Goal: Task Accomplishment & Management: Complete application form

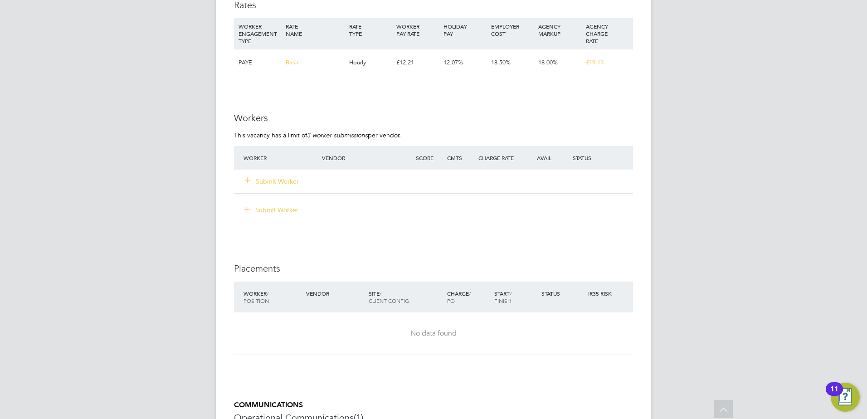
scroll to position [1769, 0]
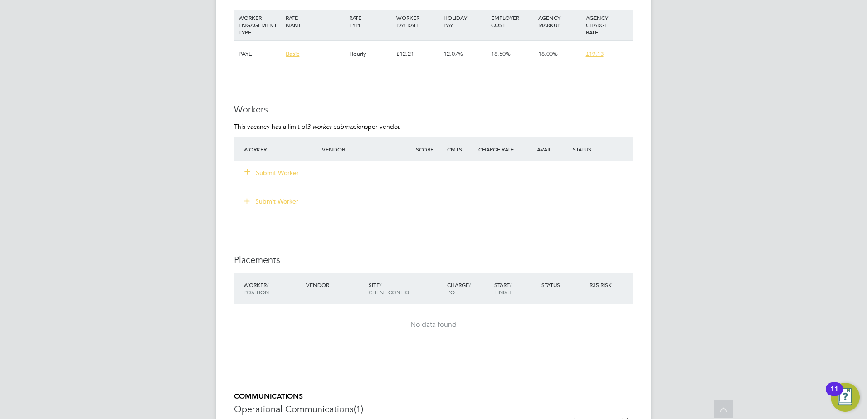
click at [270, 170] on button "Submit Worker" at bounding box center [272, 172] width 54 height 9
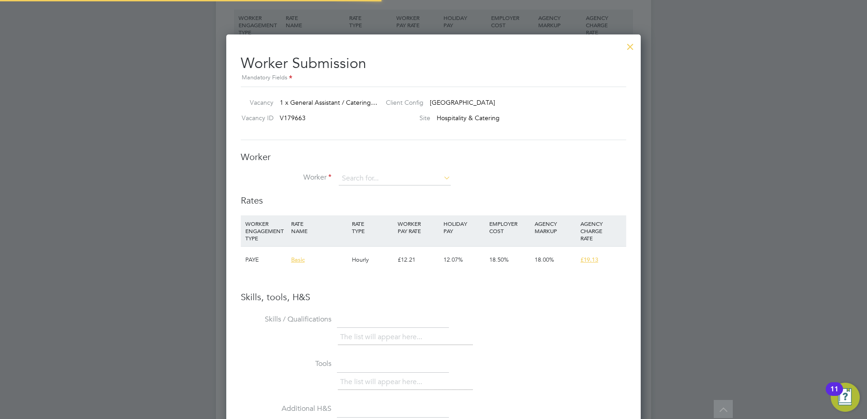
scroll to position [573, 415]
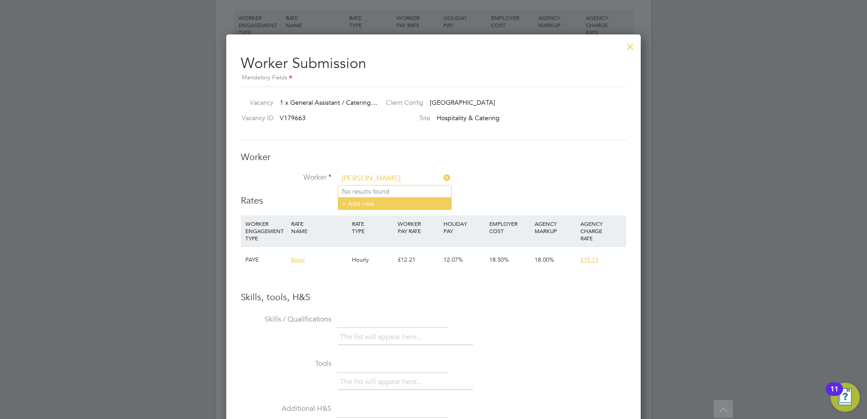
type input "[PERSON_NAME]"
click at [406, 209] on li "+ Add new" at bounding box center [394, 203] width 113 height 12
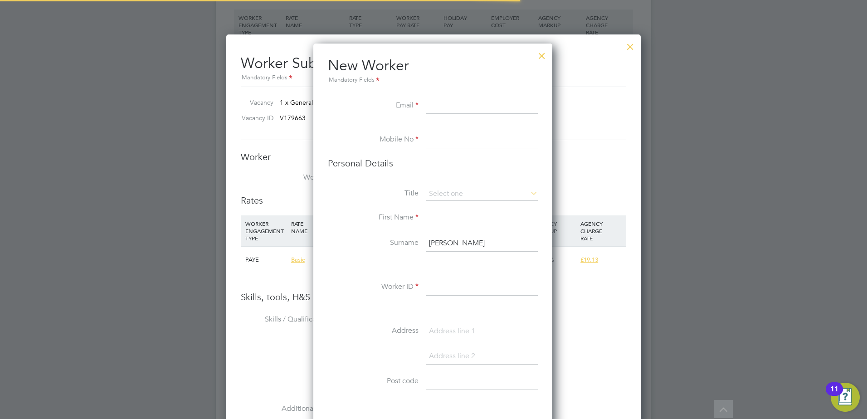
scroll to position [767, 240]
paste input "[EMAIL_ADDRESS][DOMAIN_NAME]"
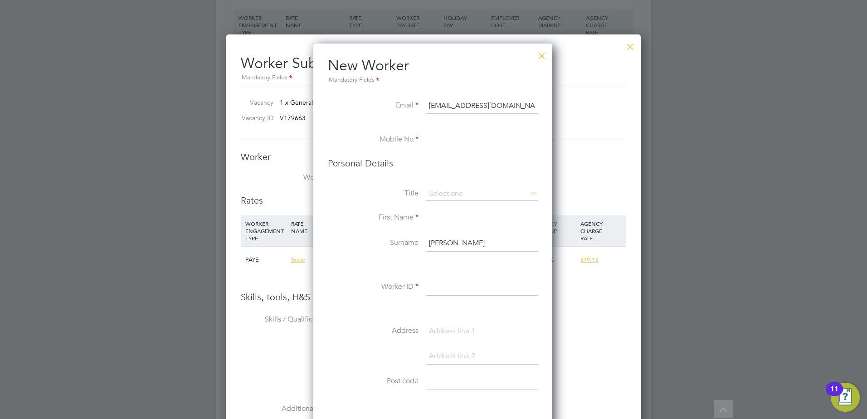
type input "[EMAIL_ADDRESS][DOMAIN_NAME]"
click at [454, 137] on input at bounding box center [482, 140] width 112 height 16
paste input "07469726909"
type input "07469726909"
click at [449, 188] on input at bounding box center [482, 194] width 112 height 14
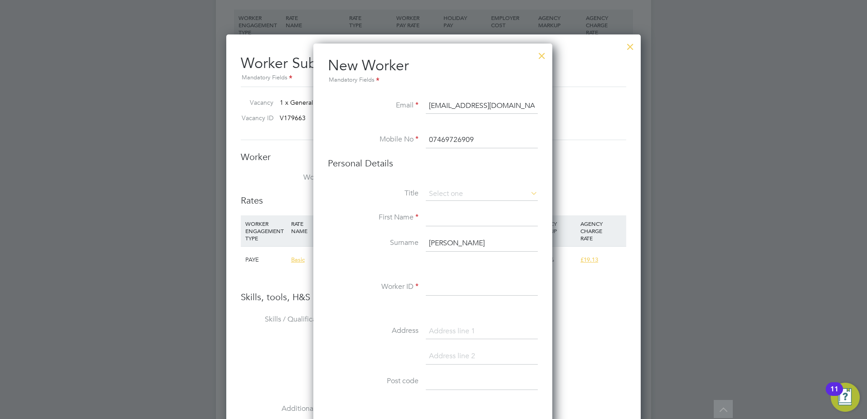
click at [444, 230] on li "Miss" at bounding box center [481, 231] width 113 height 12
type input "Miss"
click at [529, 194] on icon at bounding box center [529, 193] width 0 height 13
click at [463, 195] on input at bounding box center [482, 194] width 112 height 14
click at [442, 240] on li "Ms" at bounding box center [481, 243] width 113 height 12
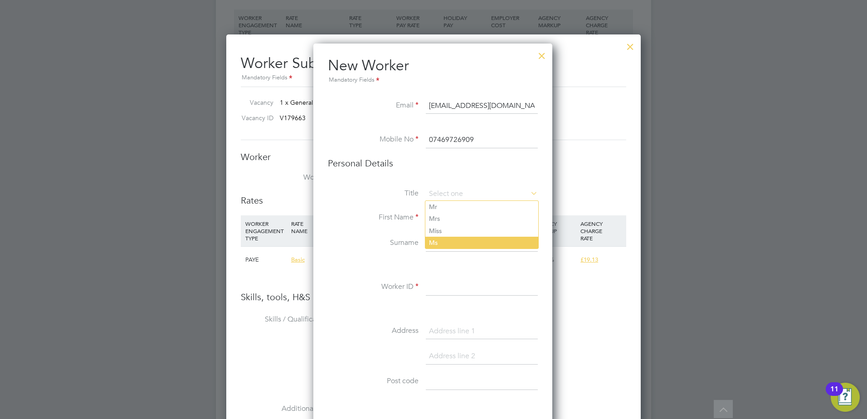
type input "Ms"
click at [470, 218] on input at bounding box center [482, 218] width 112 height 16
type input "a"
type input "[PERSON_NAME]"
click at [440, 241] on input "[PERSON_NAME]" at bounding box center [482, 243] width 112 height 16
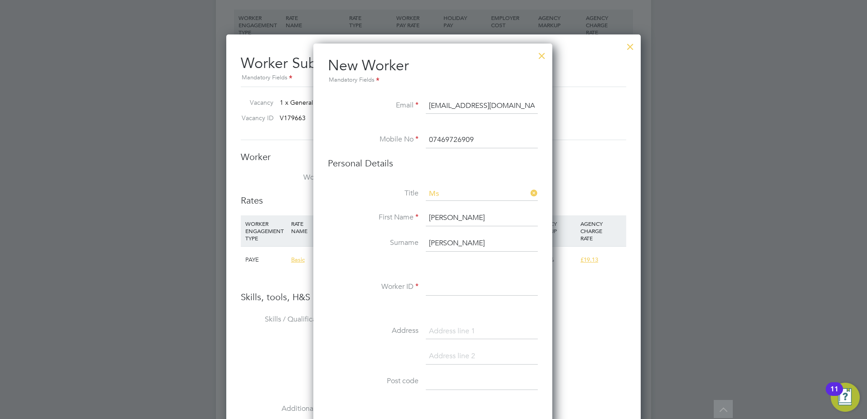
click at [440, 241] on input "[PERSON_NAME]" at bounding box center [482, 243] width 112 height 16
paste input "[PERSON_NAME]"
type input "[PERSON_NAME]"
click at [457, 288] on input at bounding box center [482, 287] width 112 height 16
paste input "190809"
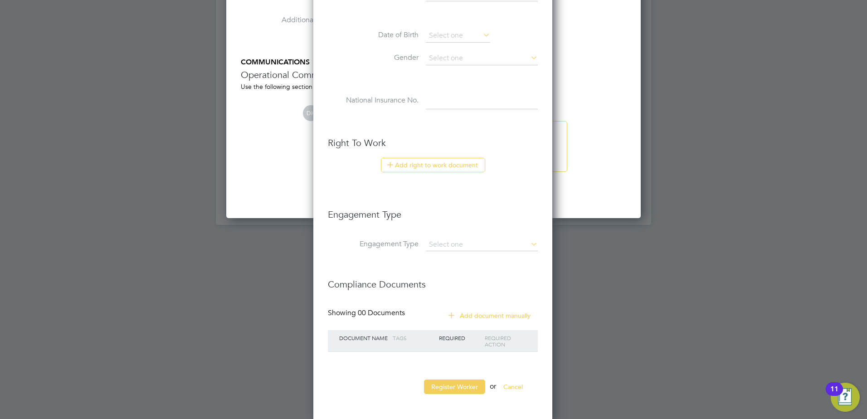
scroll to position [2160, 0]
type input "190809"
click at [482, 243] on input at bounding box center [482, 242] width 112 height 13
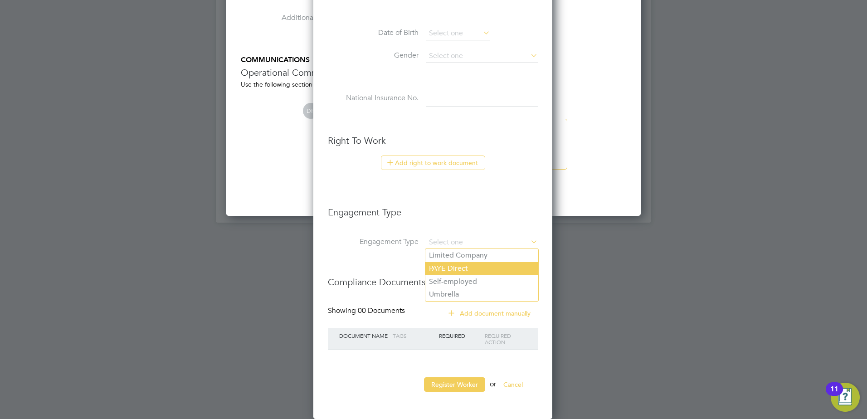
click at [473, 266] on li "PAYE Direct" at bounding box center [481, 268] width 113 height 13
type input "PAYE Direct"
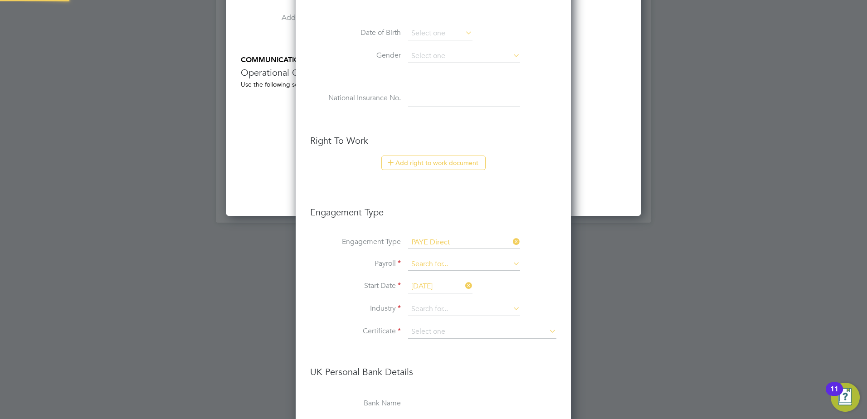
scroll to position [1032, 276]
click at [456, 265] on input at bounding box center [464, 264] width 112 height 13
click at [457, 278] on li "PAYE (Standard)" at bounding box center [464, 277] width 113 height 13
type input "PAYE (Standard)"
click at [463, 283] on icon at bounding box center [463, 285] width 0 height 13
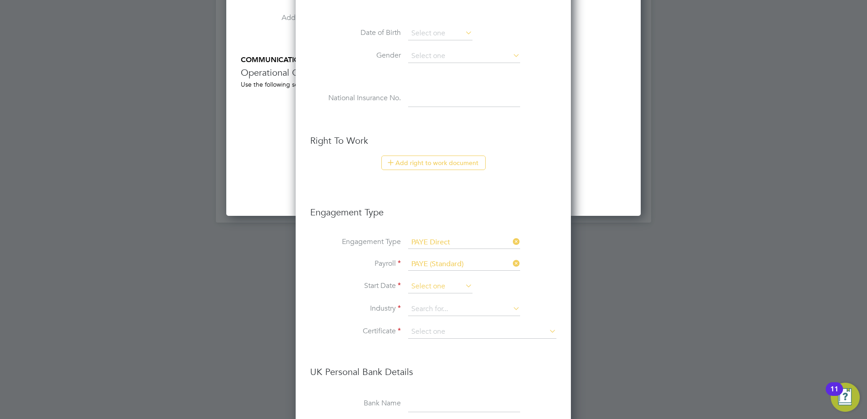
click at [447, 289] on input at bounding box center [440, 287] width 64 height 14
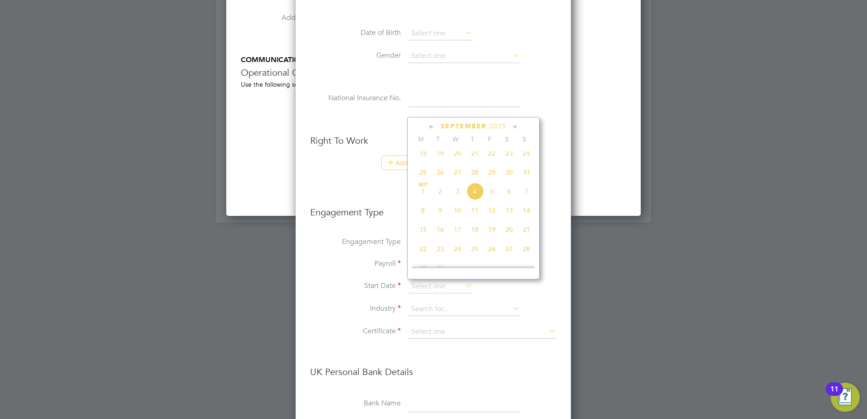
click at [474, 200] on span "4" at bounding box center [474, 191] width 17 height 17
type input "[DATE]"
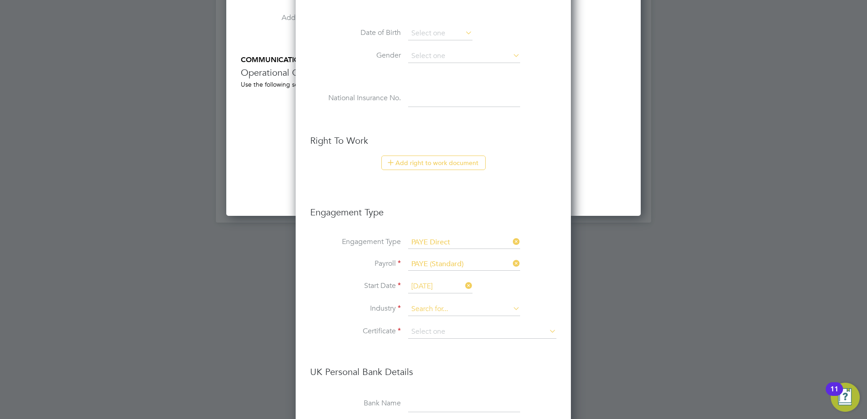
click at [448, 313] on input at bounding box center [464, 309] width 112 height 14
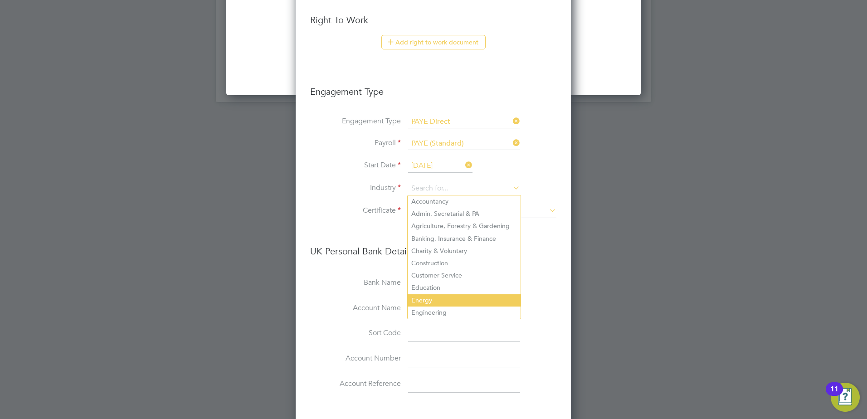
scroll to position [2296, 0]
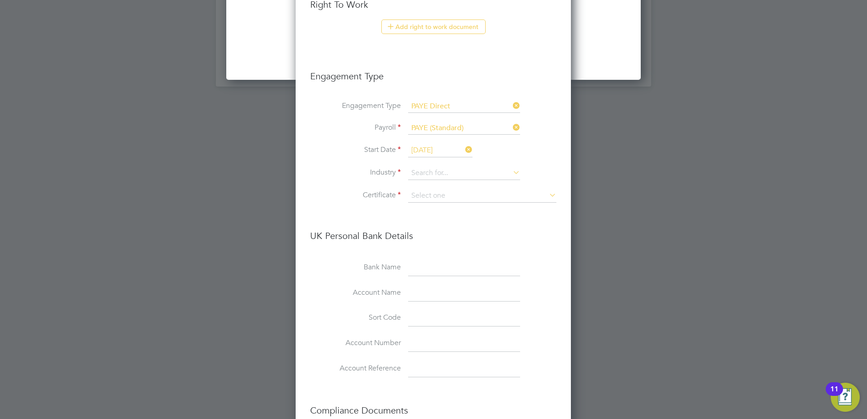
click at [437, 270] on li "Education" at bounding box center [464, 272] width 113 height 12
type input "Education"
click at [430, 192] on input at bounding box center [482, 196] width 148 height 14
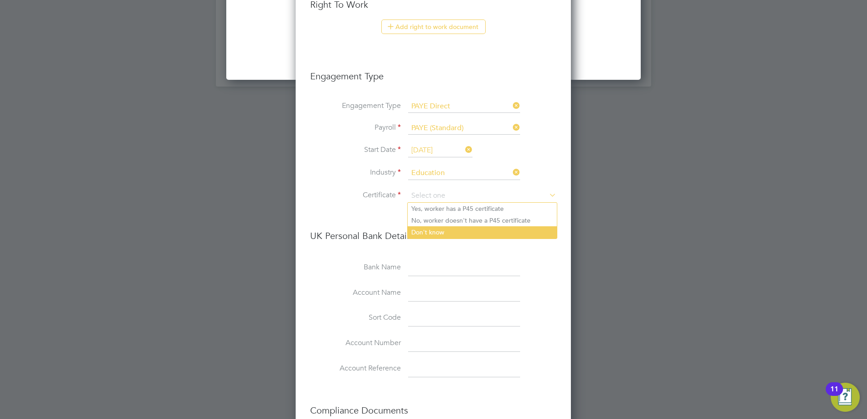
click at [431, 232] on li "Don't know" at bounding box center [482, 232] width 149 height 12
type input "Don't know"
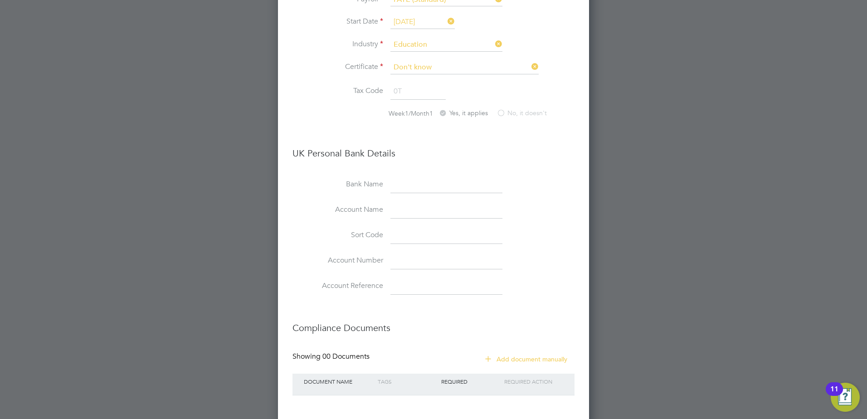
scroll to position [2469, 0]
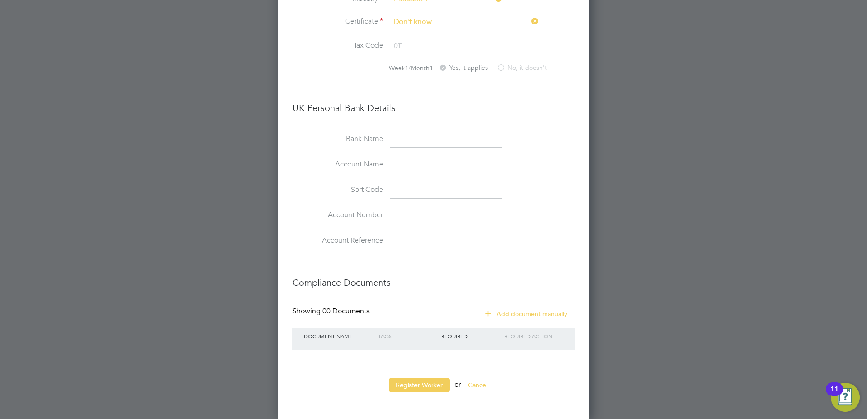
click at [537, 313] on button "Add document manually" at bounding box center [527, 314] width 96 height 15
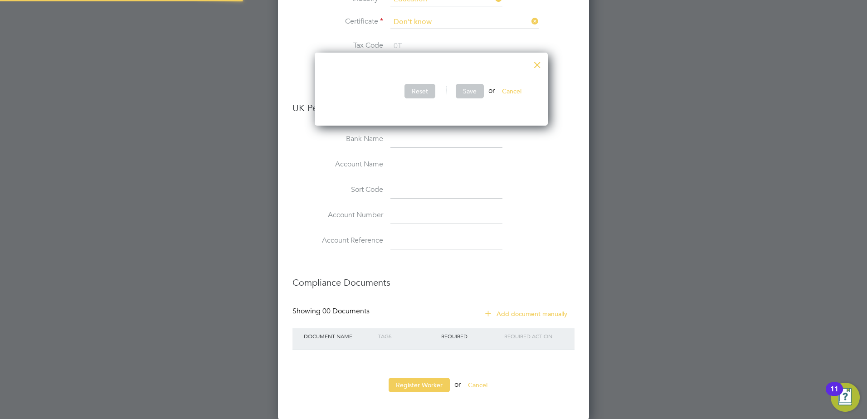
scroll to position [73, 238]
click at [513, 90] on button "Cancel" at bounding box center [512, 91] width 34 height 15
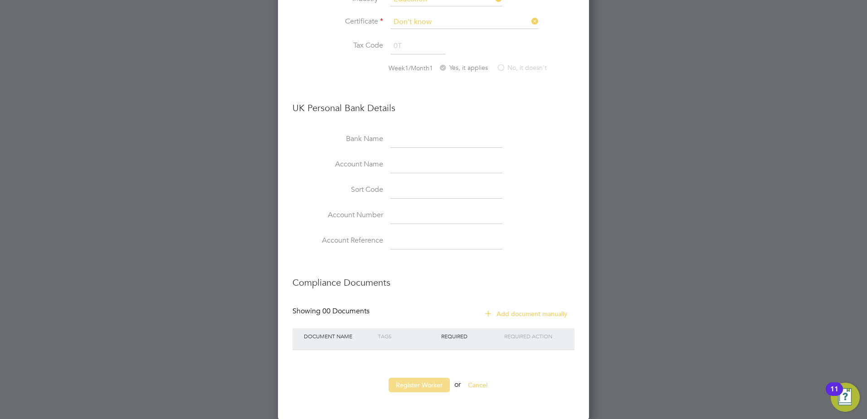
click at [426, 384] on button "Register Worker" at bounding box center [419, 385] width 61 height 15
type input "[PERSON_NAME] (190809)"
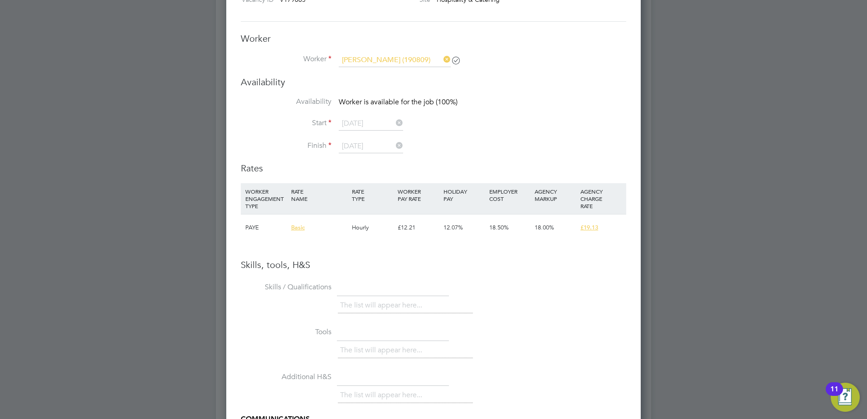
scroll to position [1950, 0]
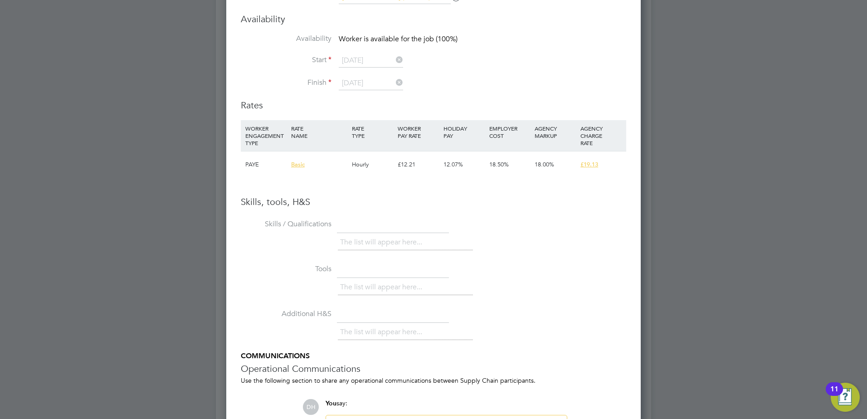
click at [394, 62] on icon at bounding box center [394, 60] width 0 height 13
click at [394, 61] on icon at bounding box center [394, 60] width 0 height 13
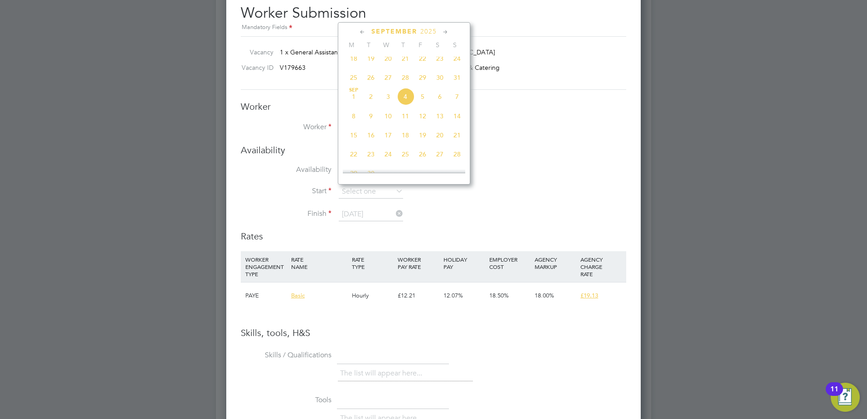
scroll to position [1814, 0]
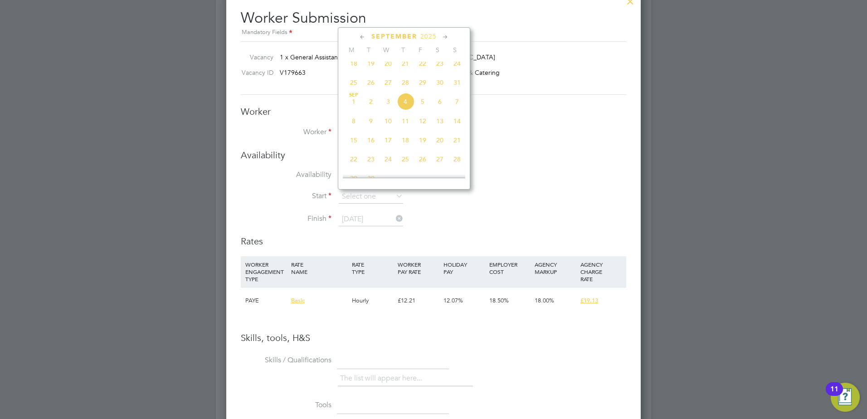
click at [419, 106] on span "5" at bounding box center [422, 101] width 17 height 17
type input "[DATE]"
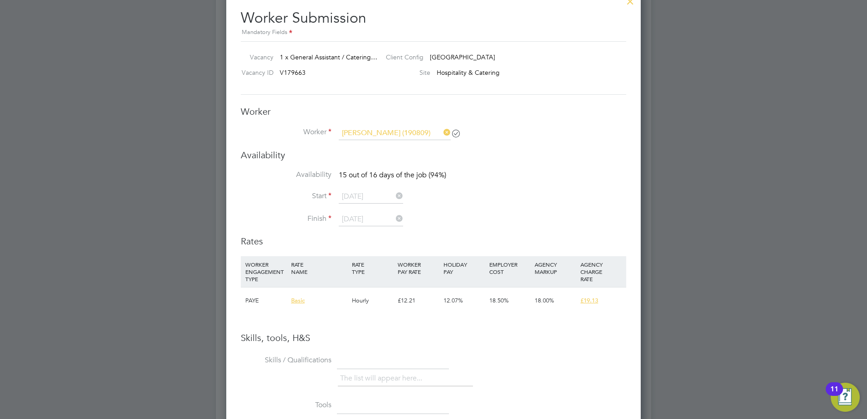
click at [488, 207] on li "Start [DATE]" at bounding box center [433, 201] width 385 height 23
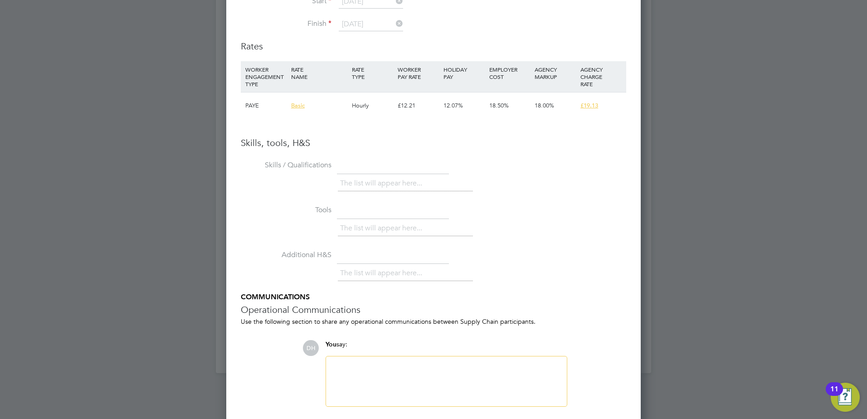
scroll to position [2043, 0]
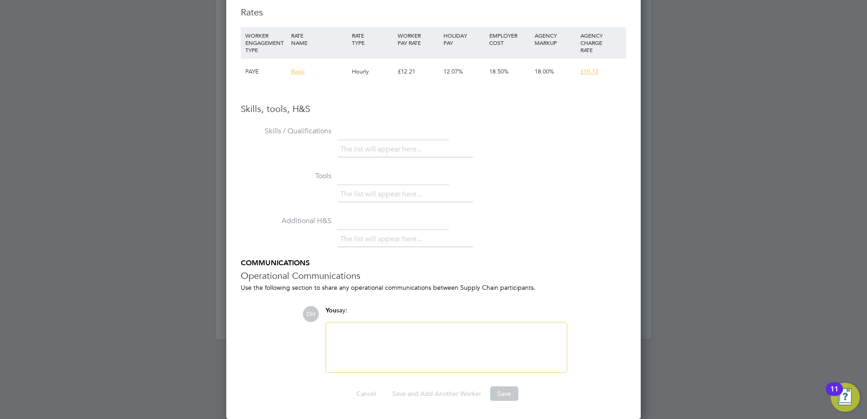
click at [386, 336] on div at bounding box center [447, 347] width 230 height 39
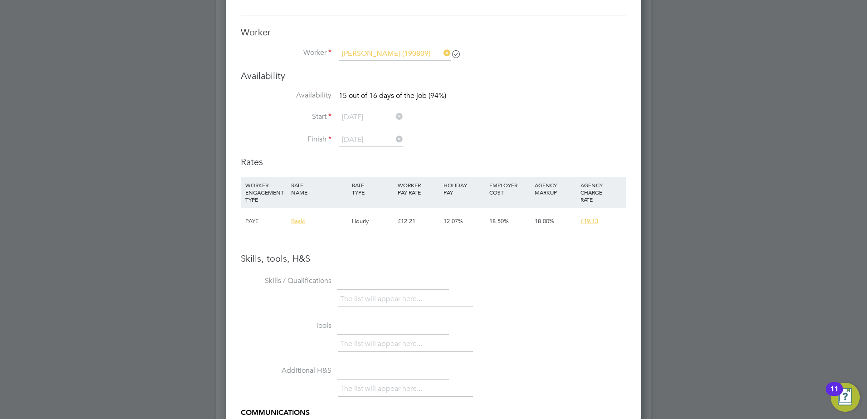
scroll to position [1907, 0]
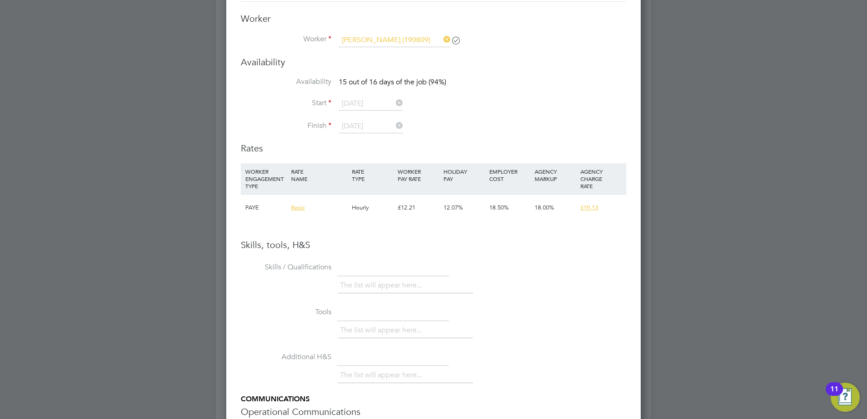
click at [394, 102] on icon at bounding box center [394, 103] width 0 height 13
click at [394, 99] on icon at bounding box center [394, 103] width 0 height 13
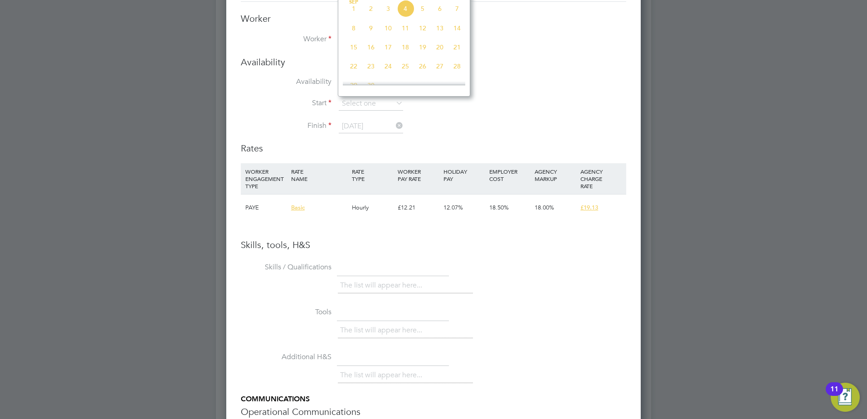
click at [405, 17] on span "4" at bounding box center [405, 8] width 17 height 17
type input "[DATE]"
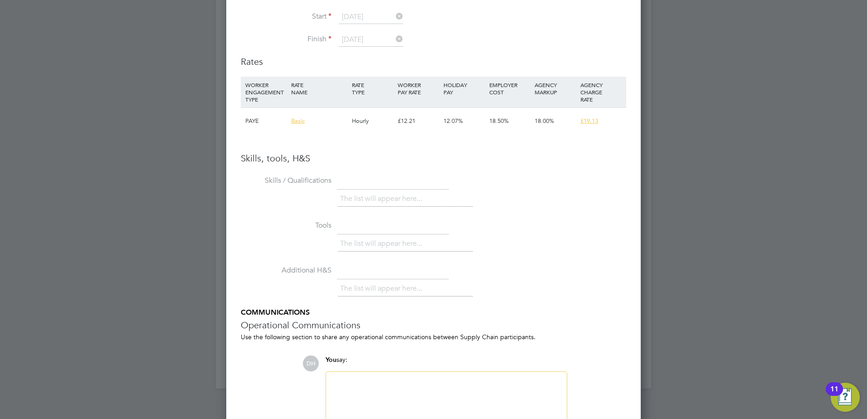
scroll to position [2043, 0]
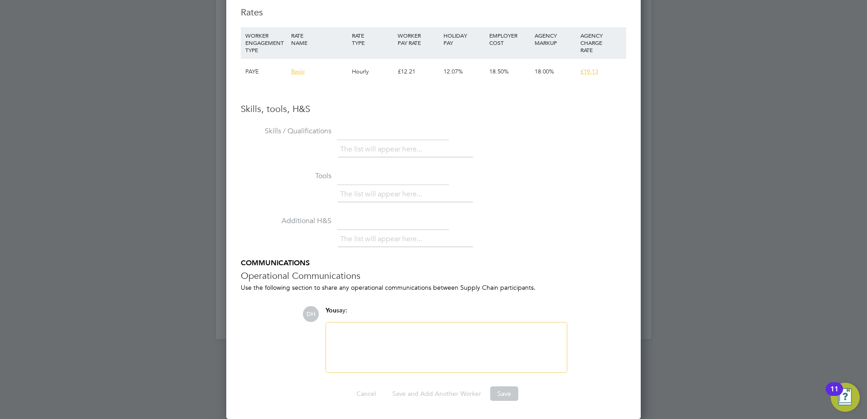
click at [479, 369] on div at bounding box center [446, 347] width 241 height 50
click at [476, 350] on div at bounding box center [447, 347] width 230 height 39
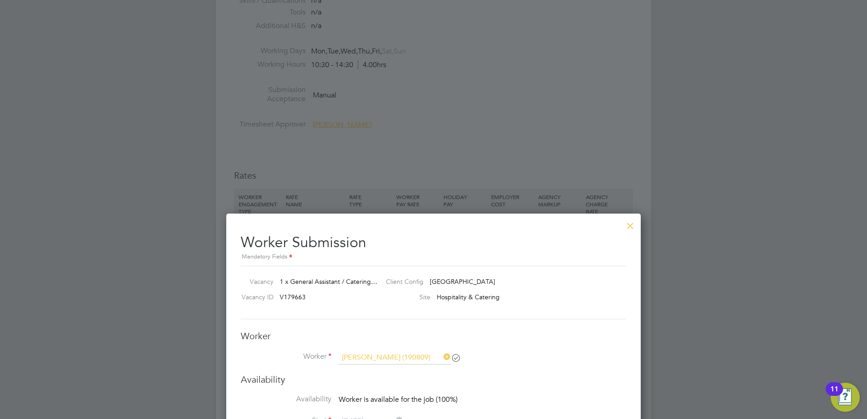
click at [636, 227] on div at bounding box center [630, 223] width 16 height 16
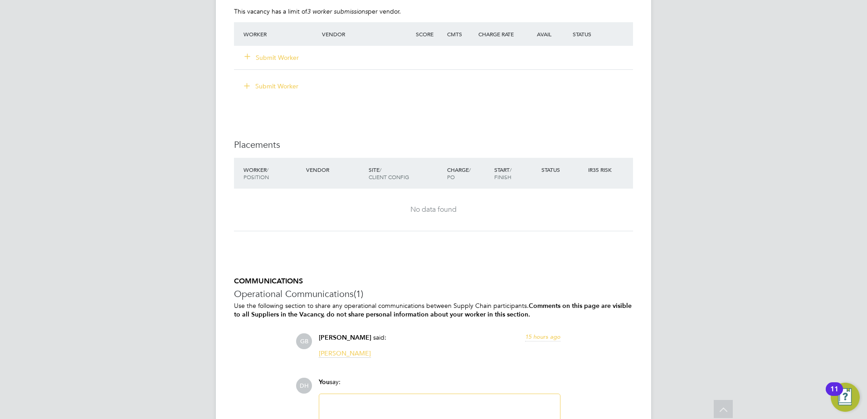
scroll to position [1905, 0]
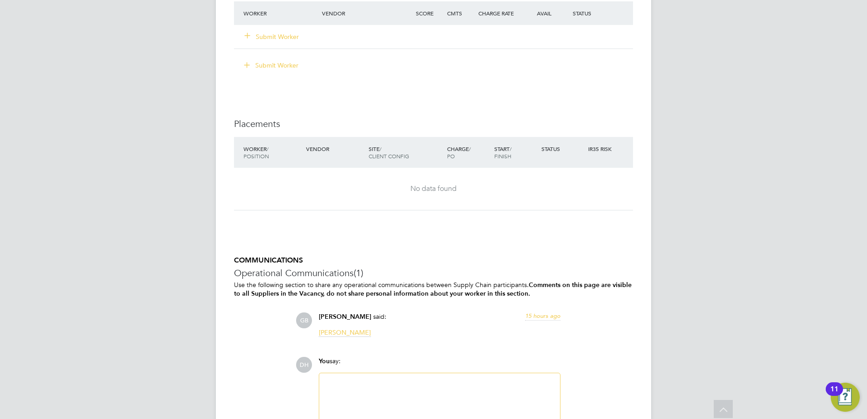
click at [274, 38] on button "Submit Worker" at bounding box center [272, 36] width 54 height 9
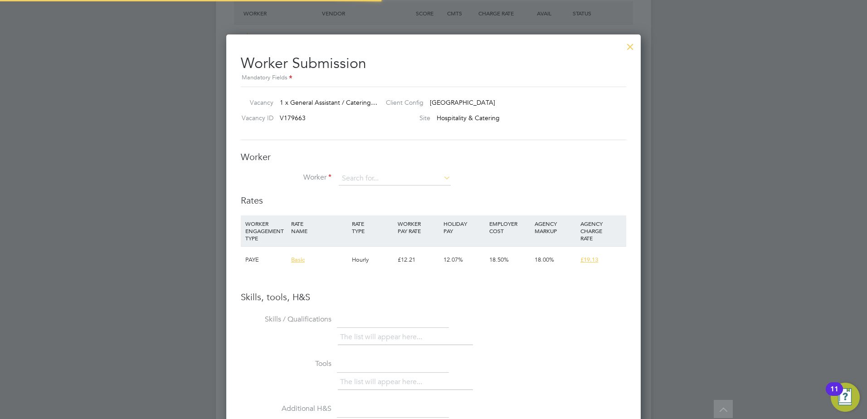
scroll to position [5, 5]
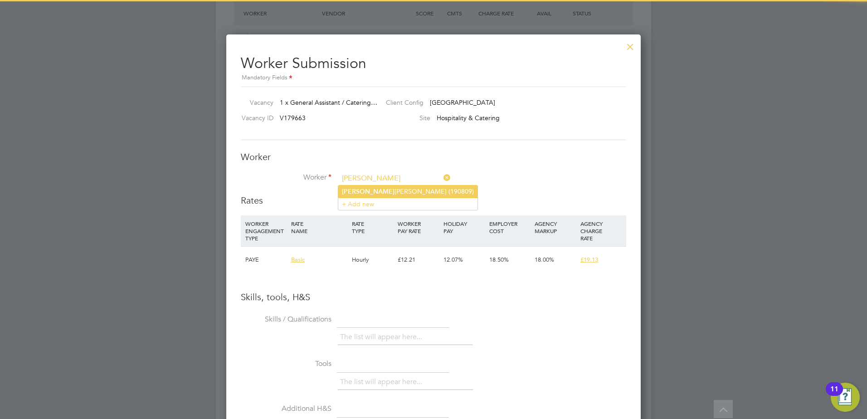
click at [386, 194] on li "[PERSON_NAME] (190809)" at bounding box center [407, 191] width 139 height 12
type input "[PERSON_NAME] (190809)"
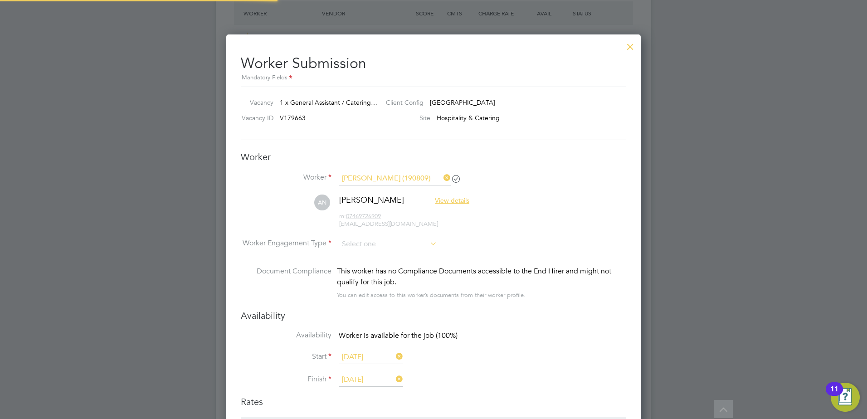
scroll to position [775, 415]
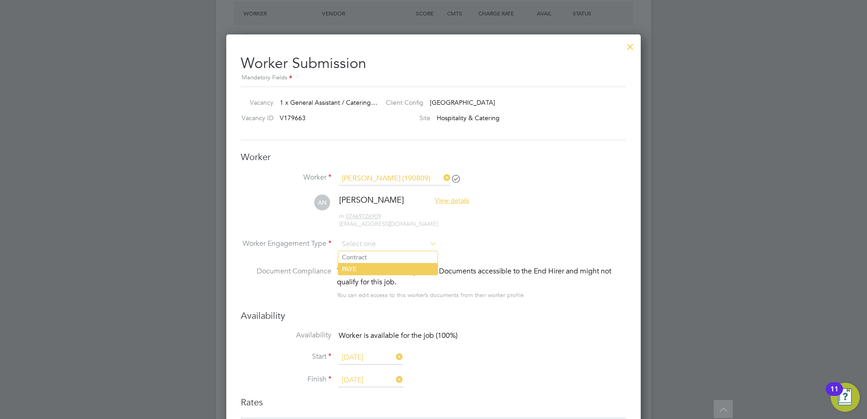
click at [385, 264] on li "PAYE" at bounding box center [387, 269] width 99 height 12
type input "PAYE"
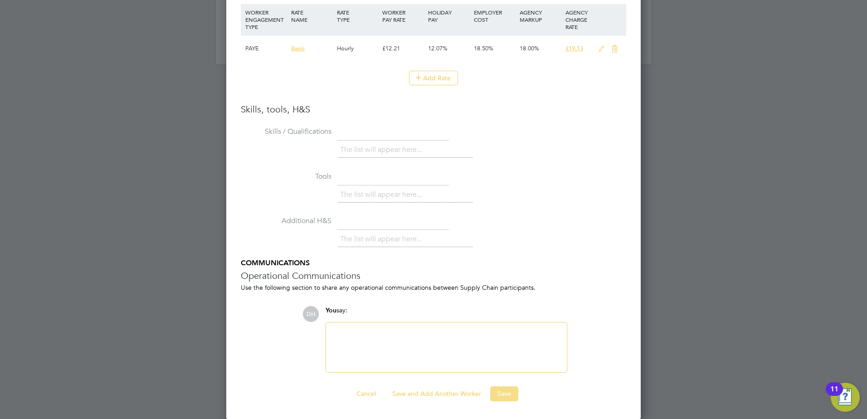
click at [495, 398] on button "Save" at bounding box center [504, 393] width 28 height 15
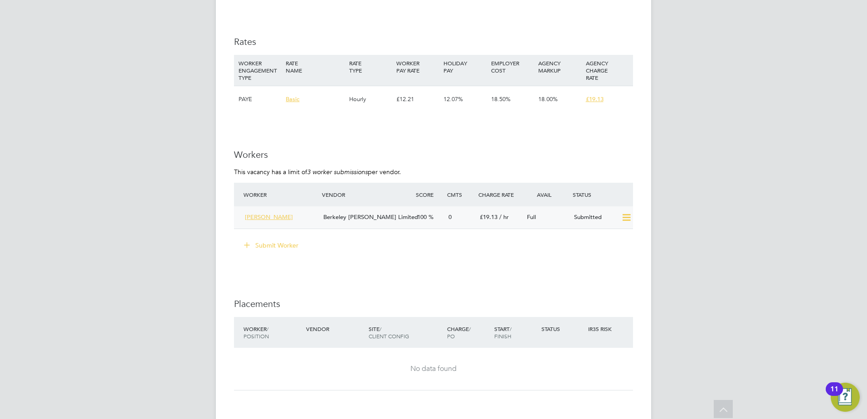
click at [278, 217] on span "[PERSON_NAME]" at bounding box center [269, 217] width 48 height 8
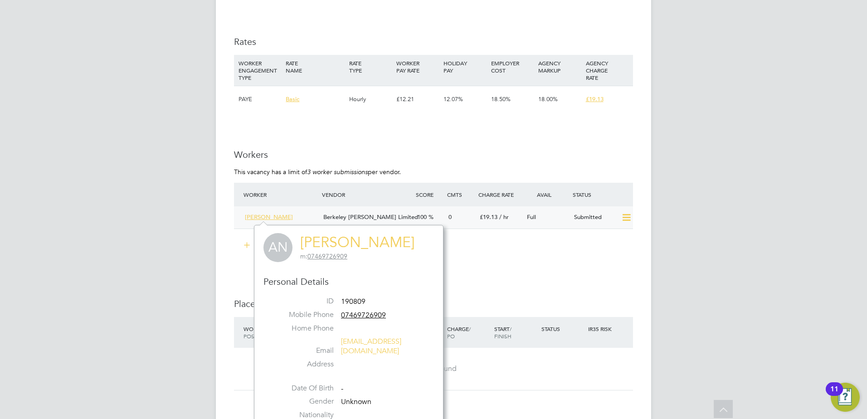
click at [629, 216] on icon at bounding box center [626, 217] width 11 height 7
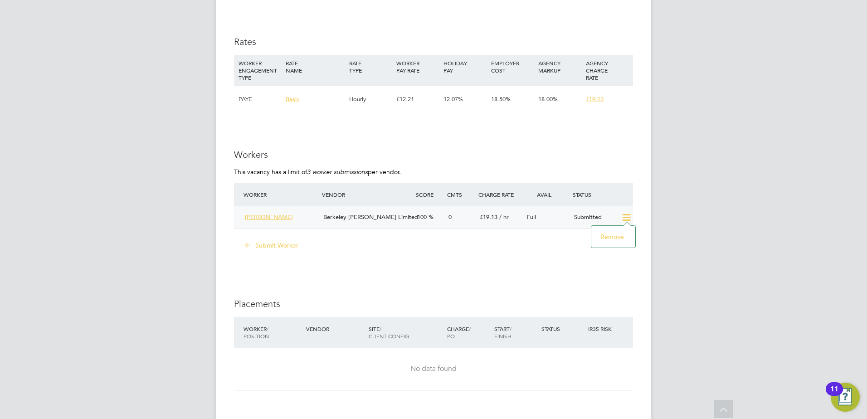
click at [272, 216] on span "[PERSON_NAME]" at bounding box center [269, 217] width 48 height 8
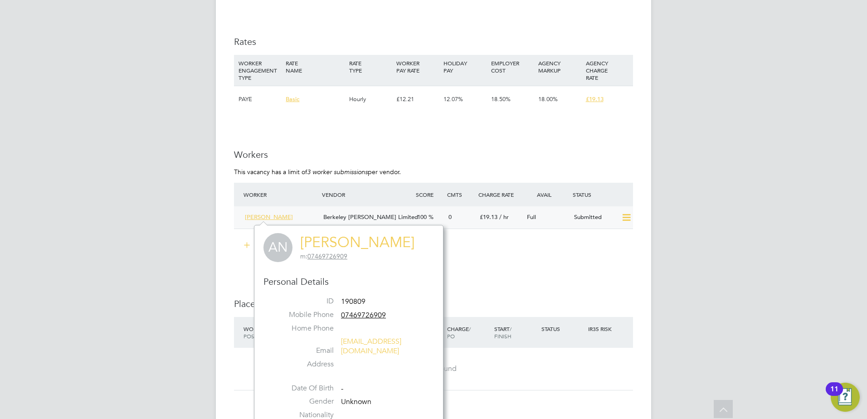
click at [319, 216] on div "[PERSON_NAME]" at bounding box center [280, 217] width 78 height 15
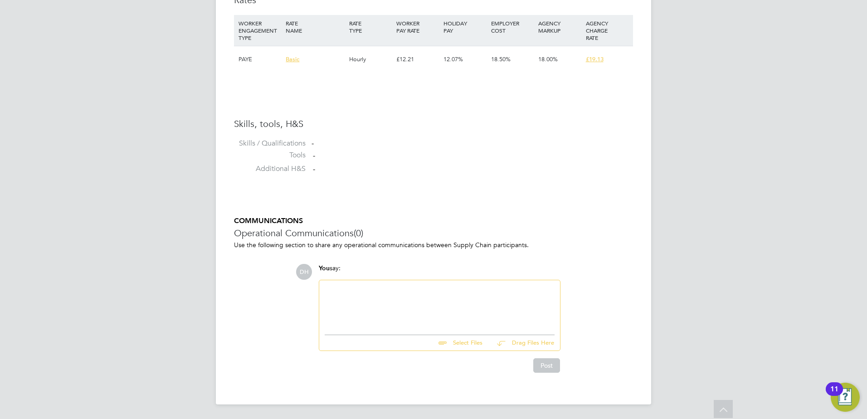
click at [382, 296] on div at bounding box center [440, 305] width 230 height 39
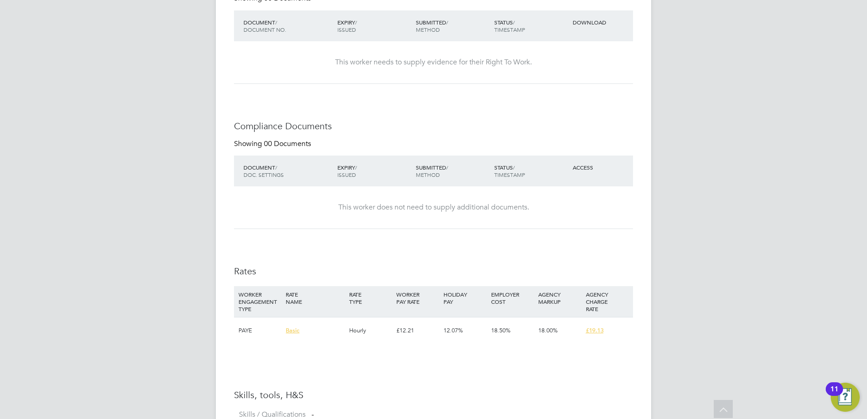
click at [374, 209] on div "This worker does not need to supply additional documents." at bounding box center [433, 208] width 381 height 10
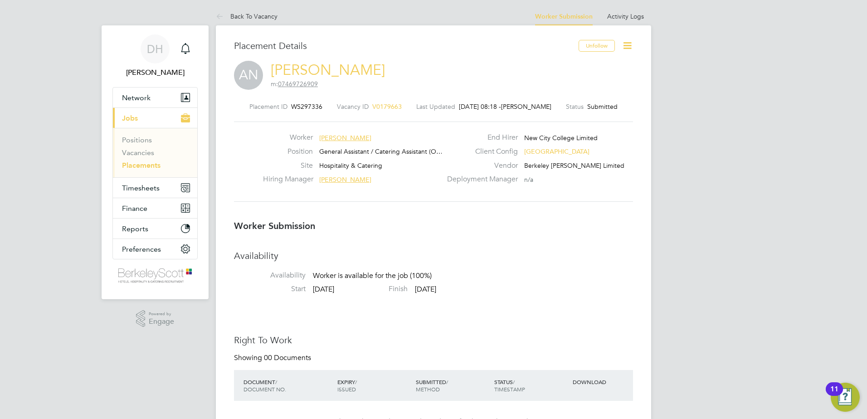
click at [625, 48] on icon at bounding box center [627, 45] width 11 height 11
click at [570, 272] on li "Availability Availability Worker is available for the job (100%)" at bounding box center [433, 267] width 399 height 34
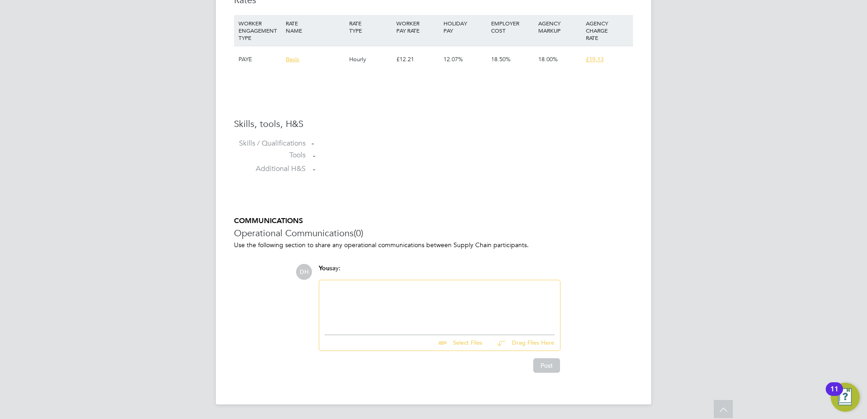
click at [361, 291] on div at bounding box center [440, 305] width 230 height 39
click at [551, 365] on button "Post" at bounding box center [546, 365] width 27 height 15
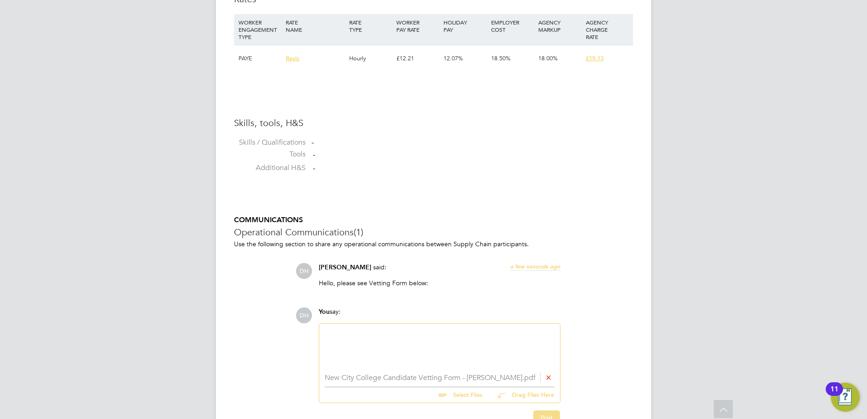
click at [538, 416] on button "Post" at bounding box center [546, 417] width 27 height 15
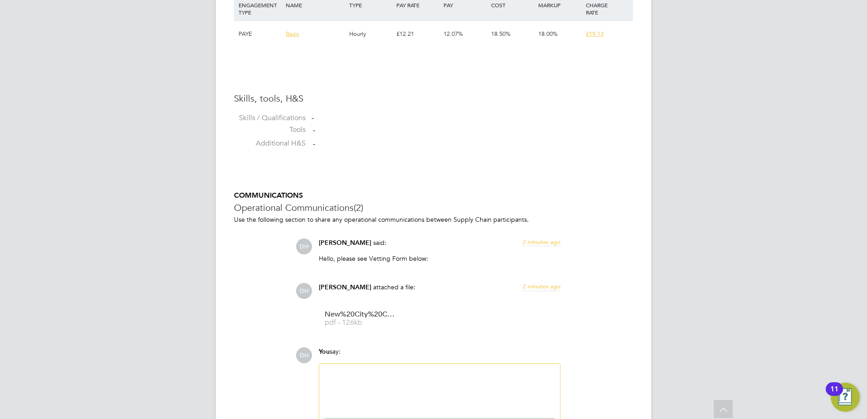
scroll to position [741, 0]
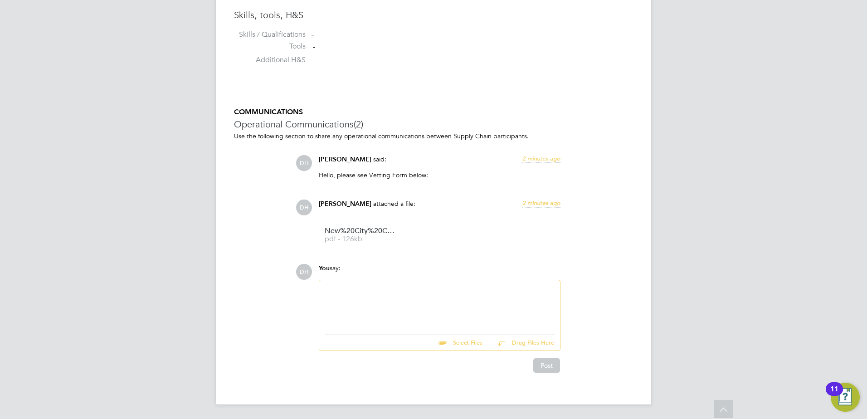
click at [379, 302] on div at bounding box center [440, 305] width 230 height 39
click at [545, 367] on button "Post" at bounding box center [546, 365] width 27 height 15
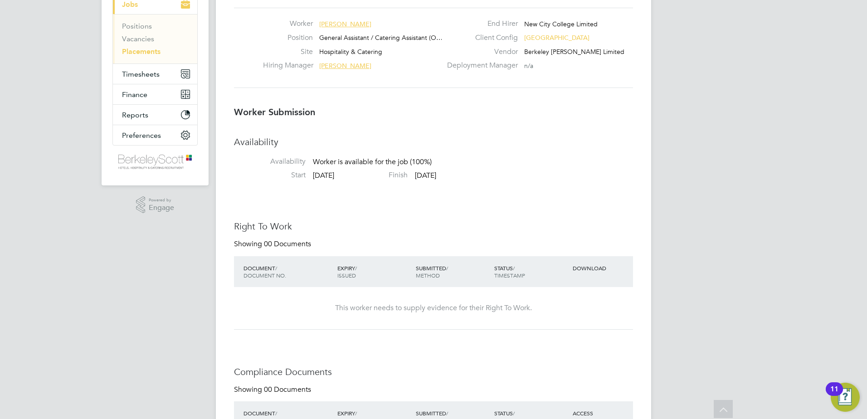
scroll to position [0, 0]
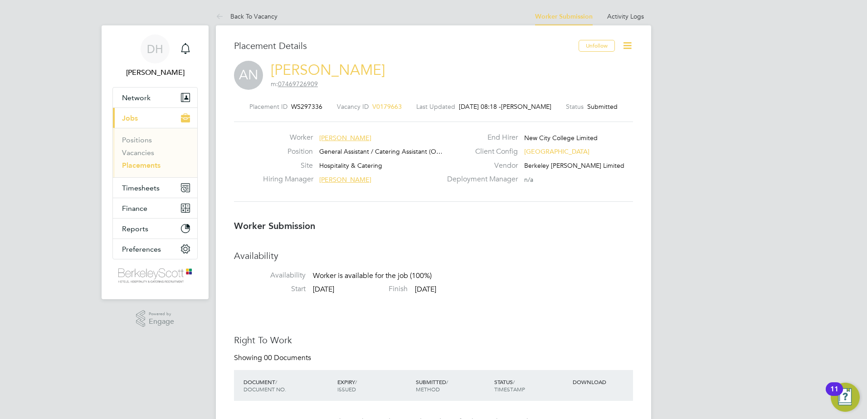
click at [373, 110] on div "Vacancy ID V0179663" at bounding box center [369, 106] width 65 height 8
click at [374, 109] on span "V0179663" at bounding box center [386, 106] width 29 height 8
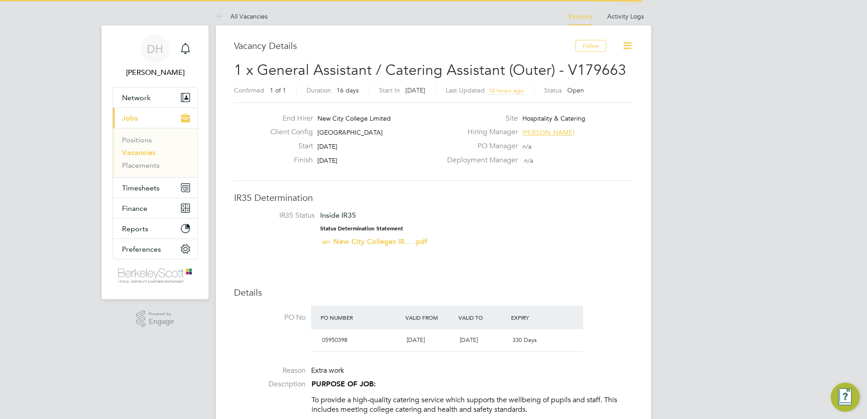
scroll to position [15, 85]
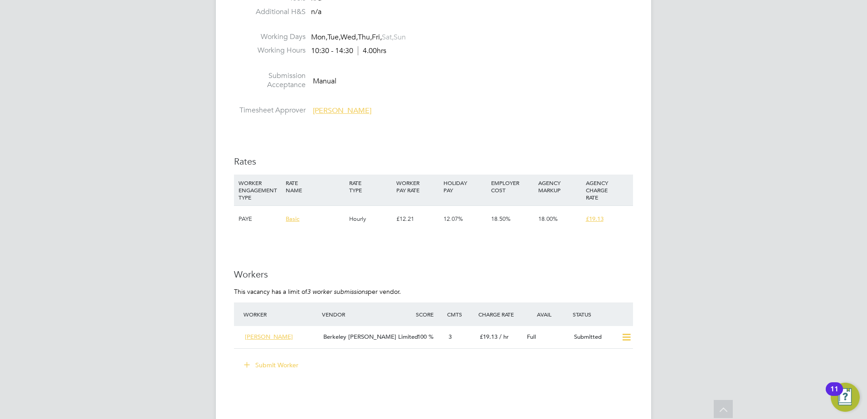
scroll to position [1678, 0]
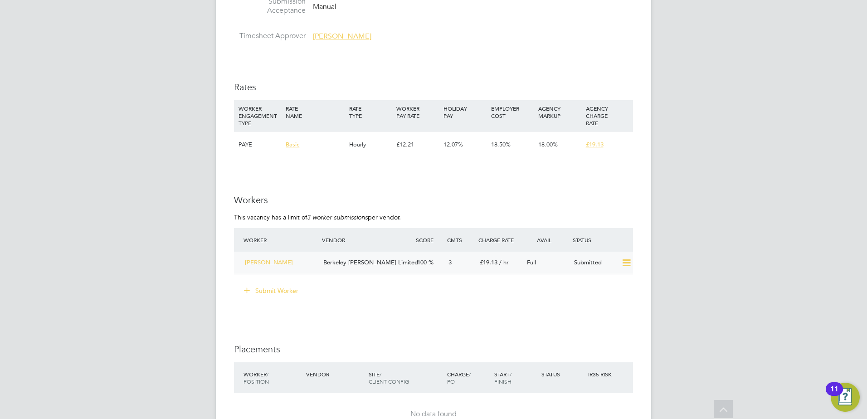
click at [264, 267] on div "[PERSON_NAME]" at bounding box center [280, 262] width 78 height 15
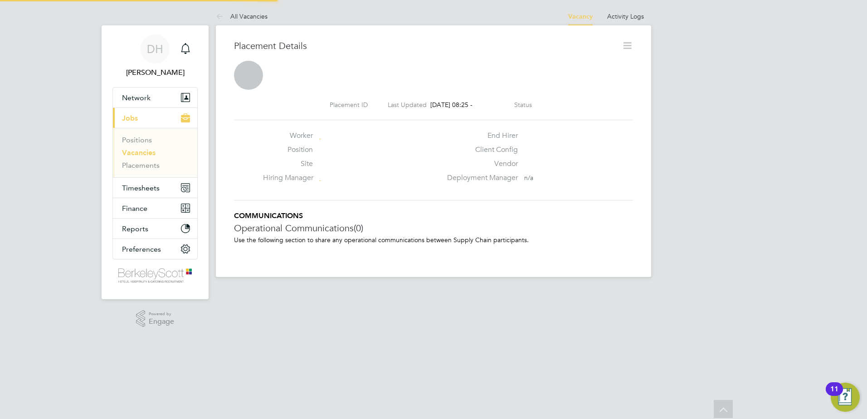
scroll to position [5, 5]
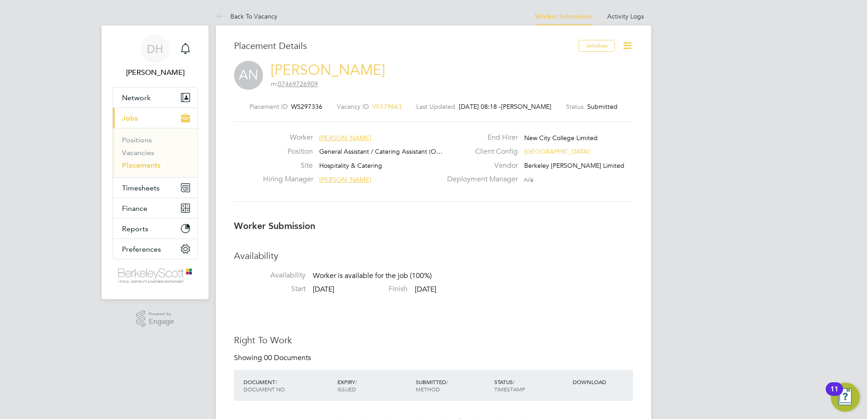
click at [336, 136] on span "[PERSON_NAME]" at bounding box center [345, 138] width 52 height 8
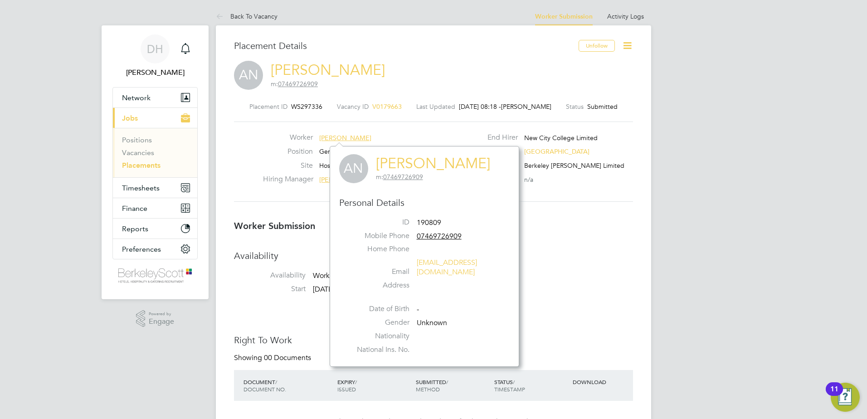
click at [629, 49] on icon at bounding box center [627, 45] width 11 height 11
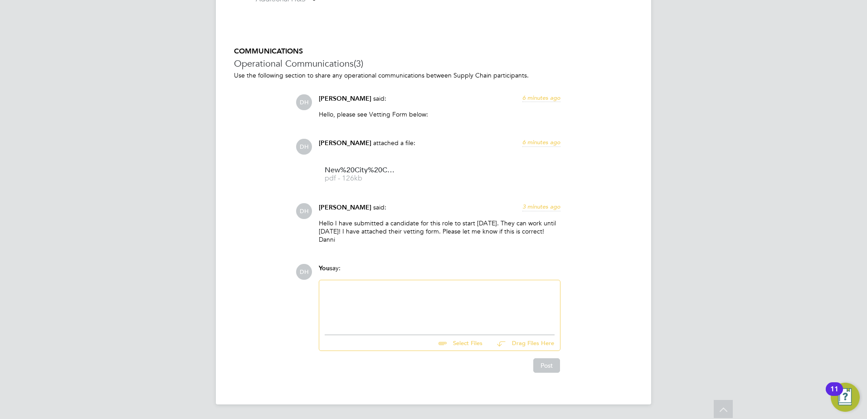
click at [449, 344] on input "file" at bounding box center [487, 341] width 136 height 13
type input "C:\fakepath\[PERSON_NAME] DBS.jpg"
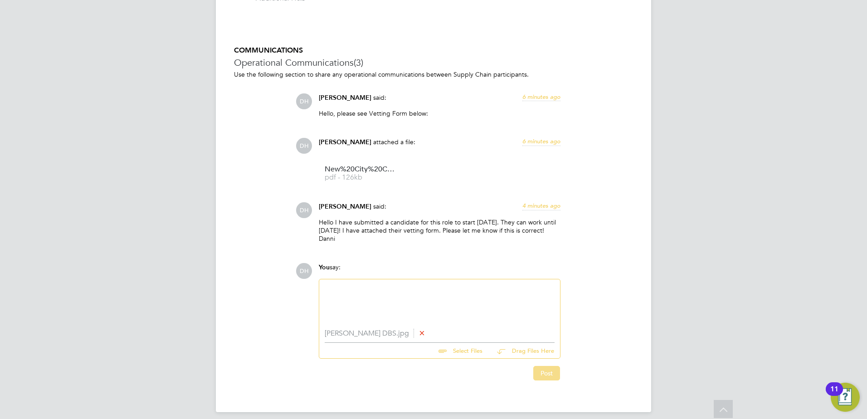
click at [548, 373] on button "Post" at bounding box center [546, 373] width 27 height 15
